Goal: Find specific page/section: Find specific page/section

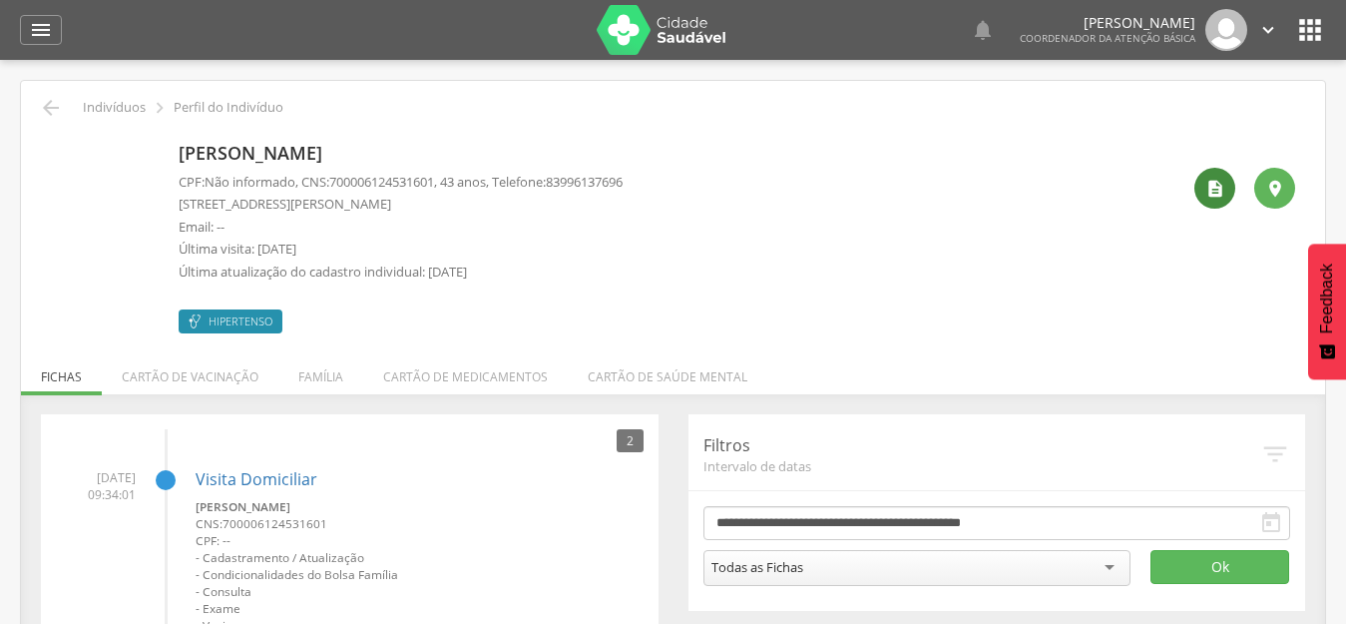
click at [1215, 184] on icon "" at bounding box center [1215, 189] width 20 height 20
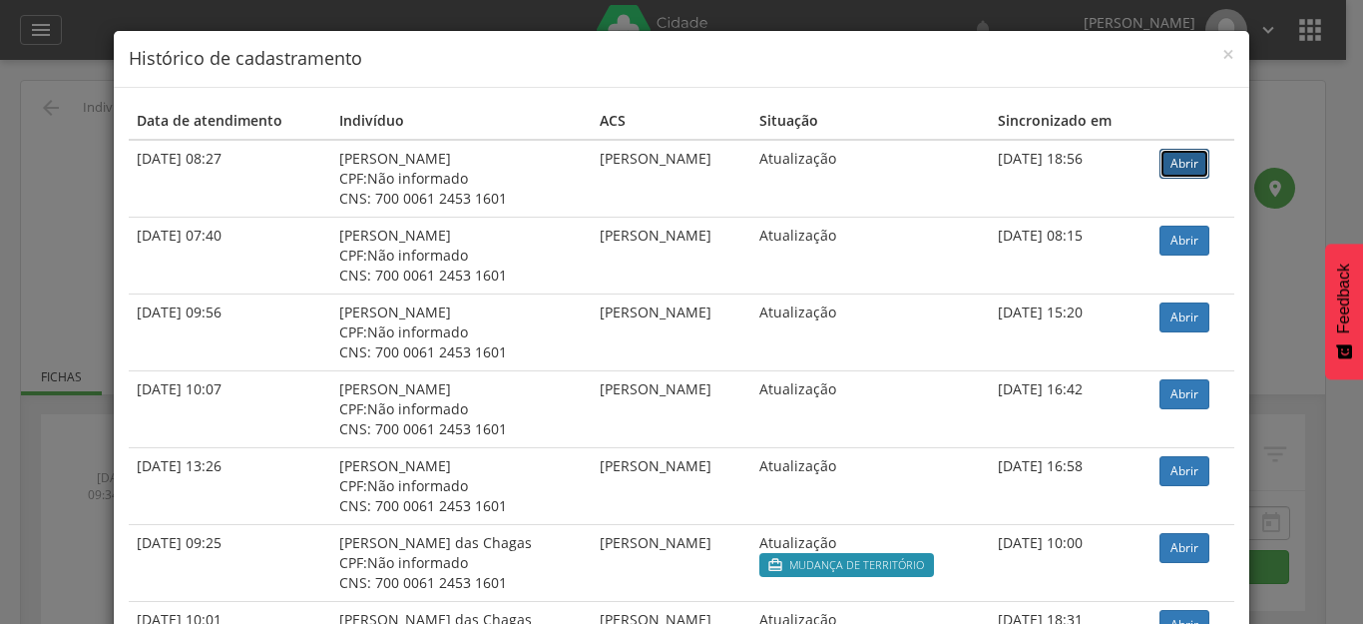
click at [1179, 164] on link "Abrir" at bounding box center [1184, 164] width 50 height 30
click at [1222, 54] on span "×" at bounding box center [1228, 54] width 12 height 28
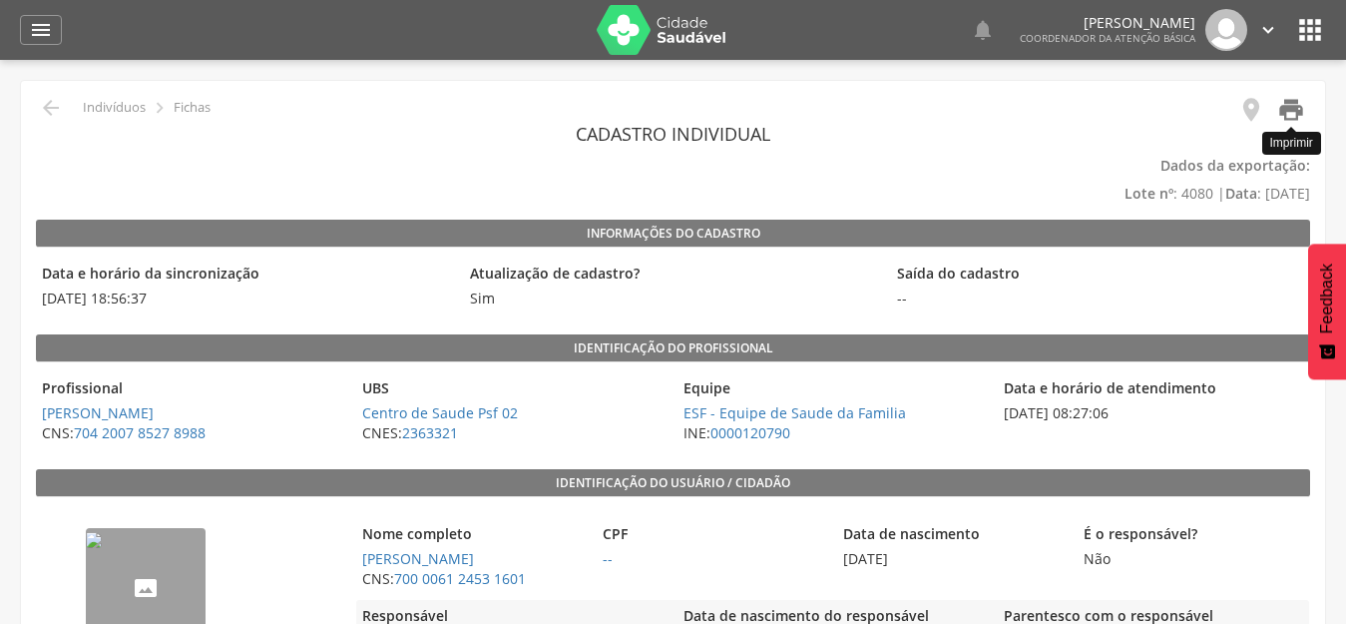
click at [1286, 115] on icon "" at bounding box center [1291, 110] width 28 height 28
